Goal: Transaction & Acquisition: Subscribe to service/newsletter

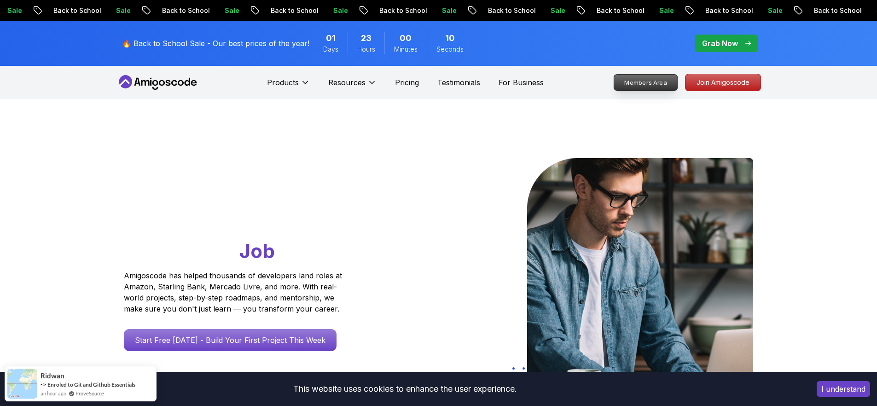
click at [655, 90] on link "Members Area" at bounding box center [645, 82] width 64 height 17
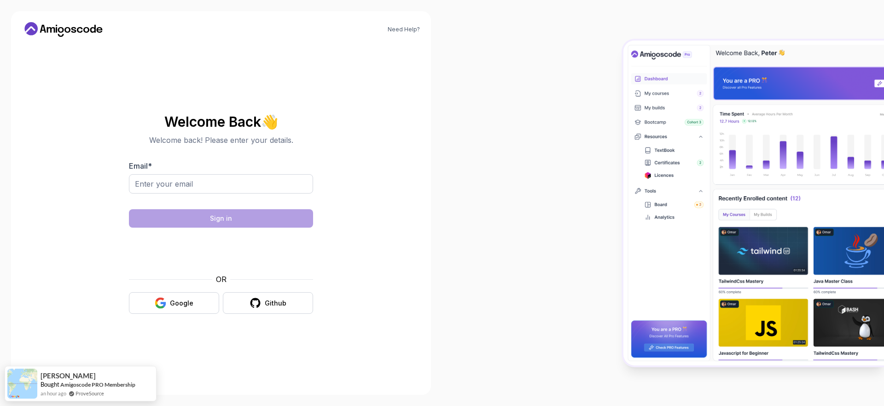
drag, startPoint x: 358, startPoint y: 106, endPoint x: 353, endPoint y: 107, distance: 4.8
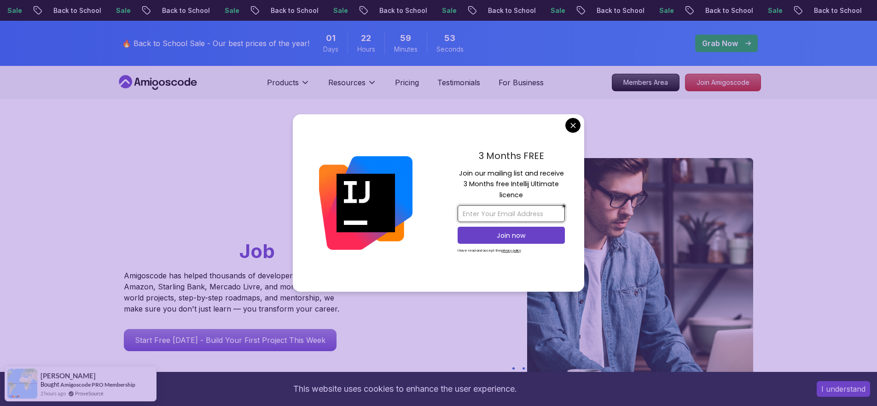
click at [504, 214] on input "email" at bounding box center [511, 213] width 107 height 17
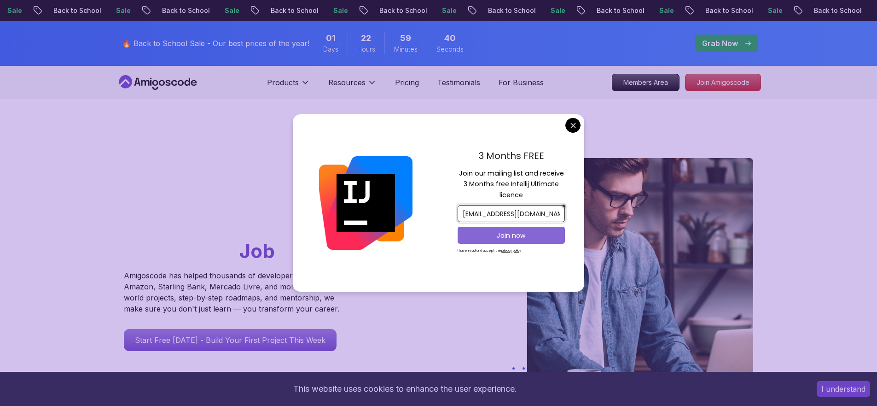
type input "[EMAIL_ADDRESS][DOMAIN_NAME]"
click at [488, 233] on p "Join now" at bounding box center [511, 235] width 87 height 9
